Goal: Book appointment/travel/reservation

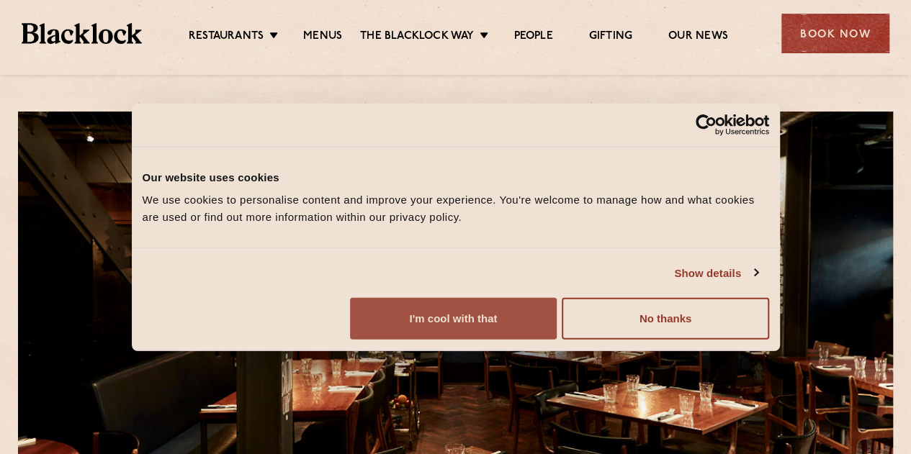
click at [557, 340] on button "I'm cool with that" at bounding box center [453, 319] width 207 height 42
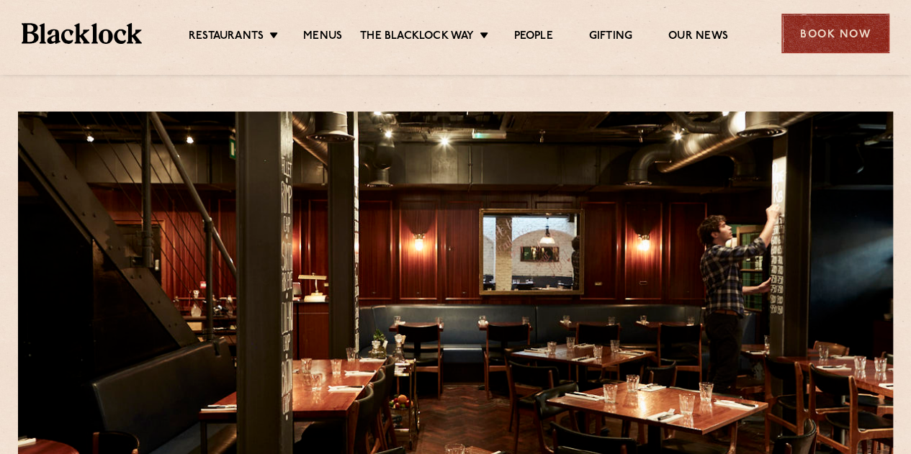
click at [879, 42] on div "Book Now" at bounding box center [835, 34] width 108 height 40
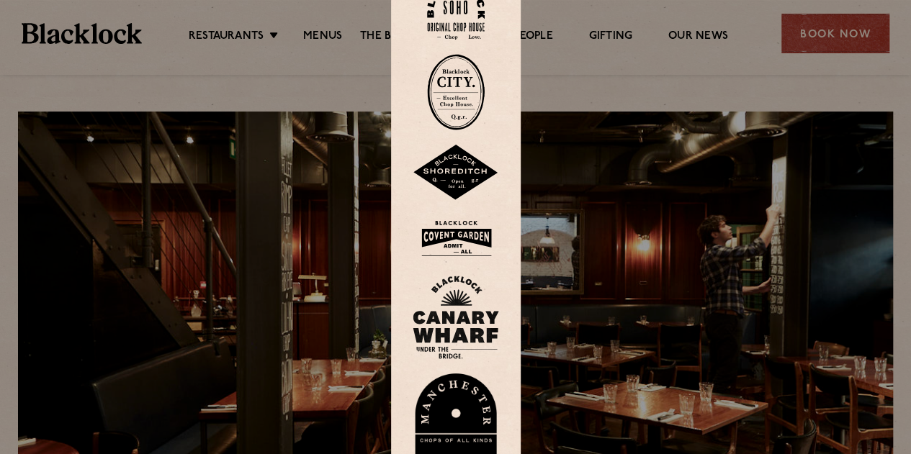
click at [479, 23] on img at bounding box center [456, 10] width 58 height 58
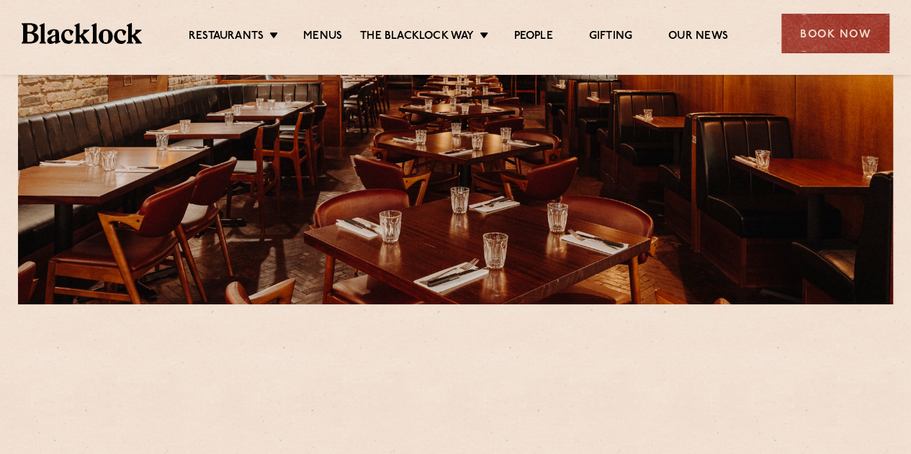
scroll to position [360, 0]
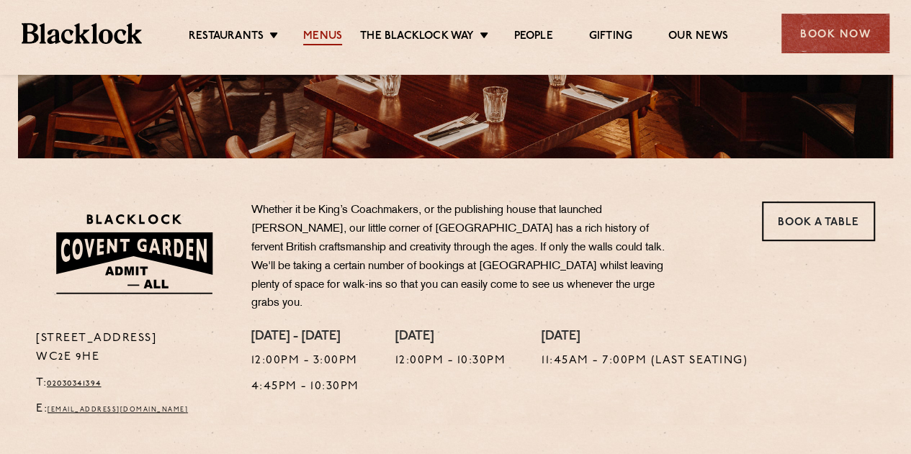
click at [324, 31] on link "Menus" at bounding box center [322, 38] width 39 height 16
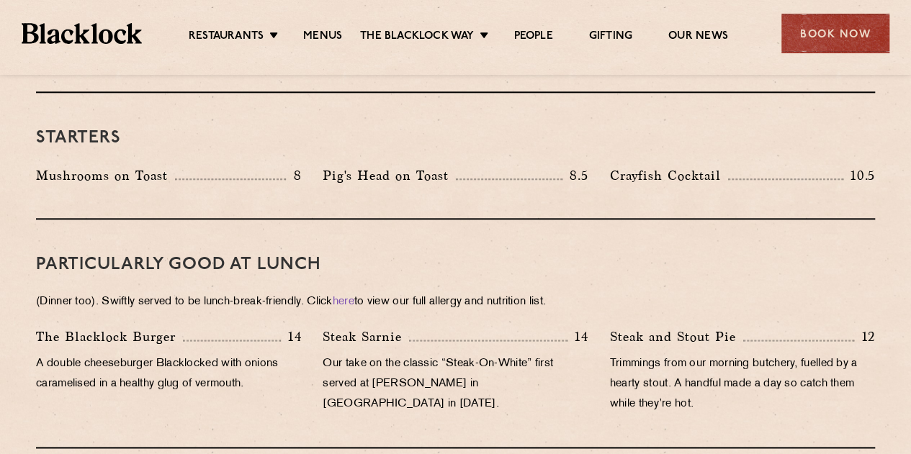
scroll to position [792, 0]
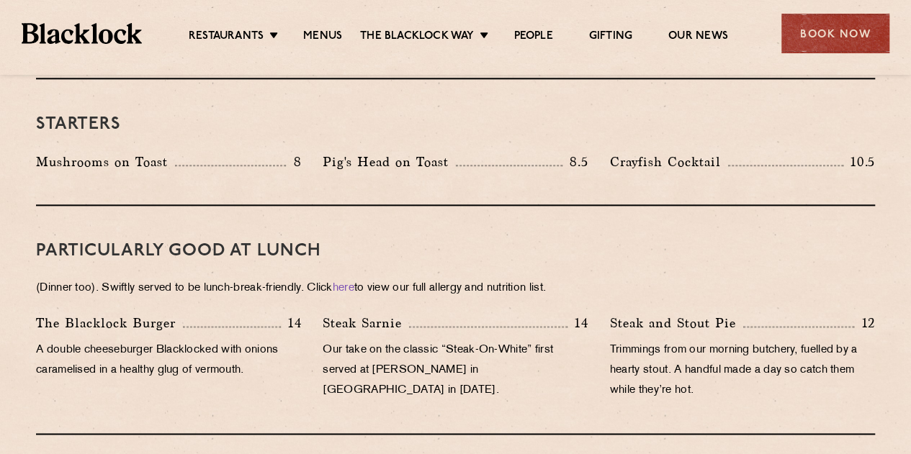
click at [227, 351] on p "A double cheeseburger Blacklocked with onions caramelised in a healthy glug of …" at bounding box center [168, 361] width 265 height 40
copy p "vermouth"
click at [593, 248] on div "PARTICULARLY GOOD AT LUNCH (Dinner too). Swiftly served to be lunch-break-frien…" at bounding box center [455, 320] width 839 height 229
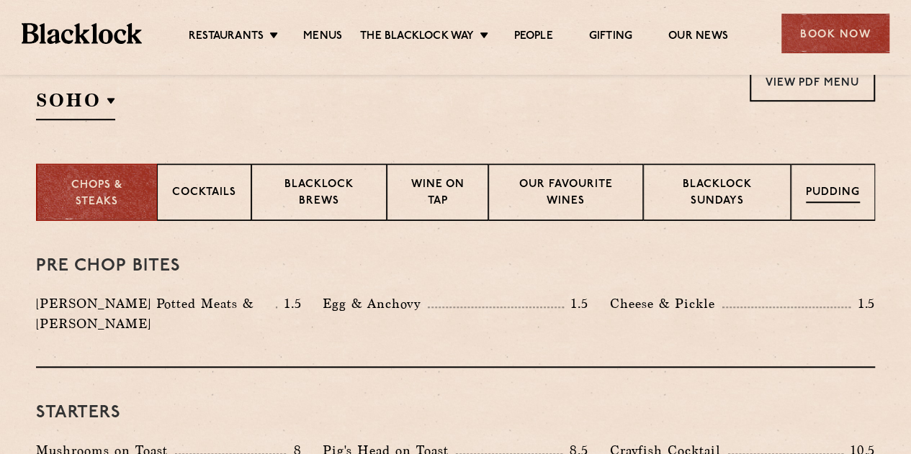
scroll to position [432, 0]
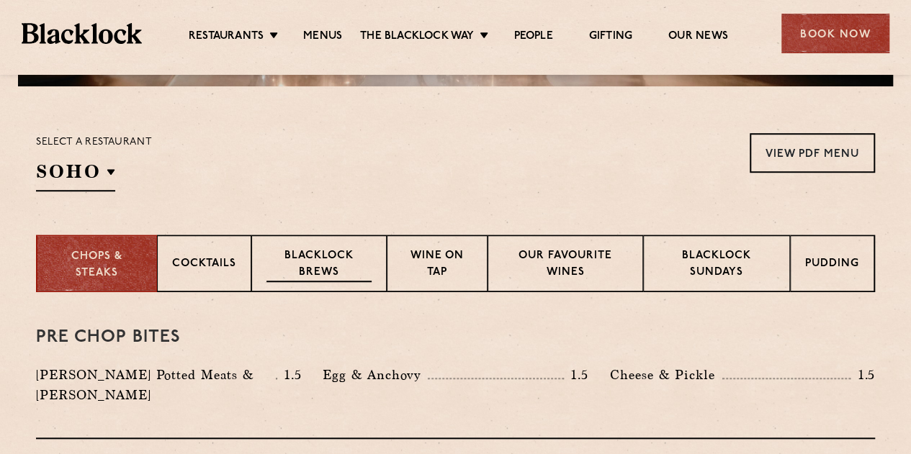
drag, startPoint x: 832, startPoint y: 261, endPoint x: 278, endPoint y: 254, distance: 553.8
click at [478, 263] on div "Chops & Steaks Cocktails Blacklock Brews Wine on Tap Our favourite wines Blackl…" at bounding box center [455, 264] width 839 height 58
click at [832, 269] on p "Pudding" at bounding box center [833, 265] width 54 height 18
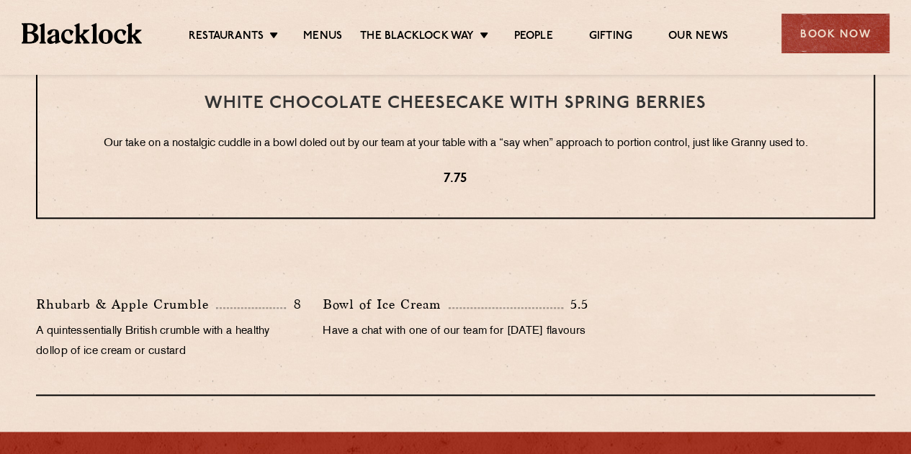
scroll to position [576, 0]
